Goal: Register for event/course

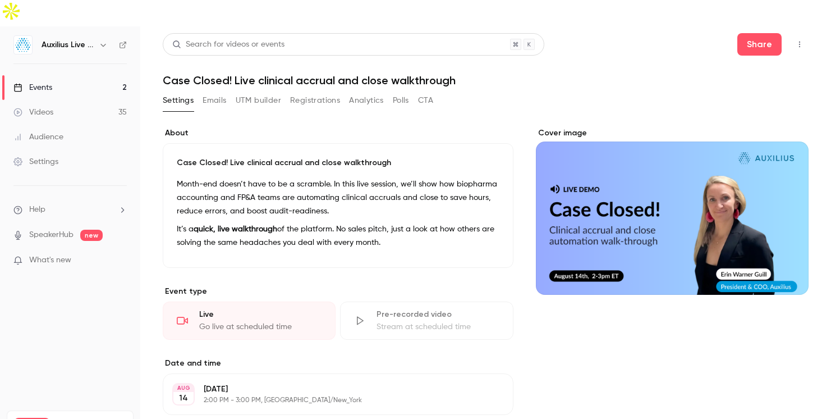
click at [64, 75] on link "Events 2" at bounding box center [70, 87] width 140 height 25
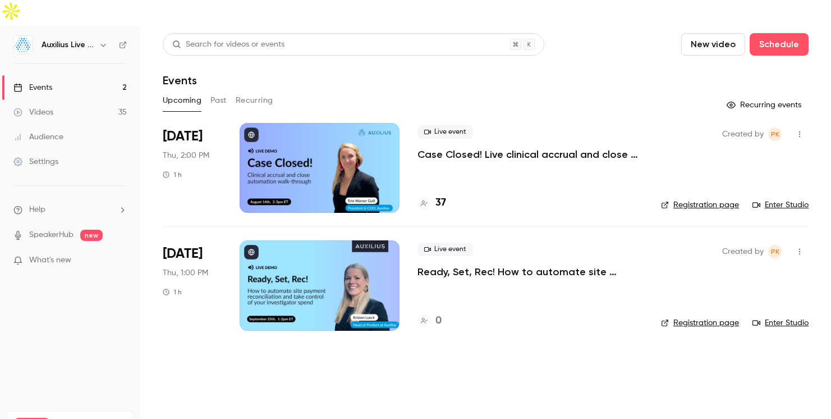
click at [352, 155] on div at bounding box center [320, 168] width 160 height 90
